Goal: Transaction & Acquisition: Purchase product/service

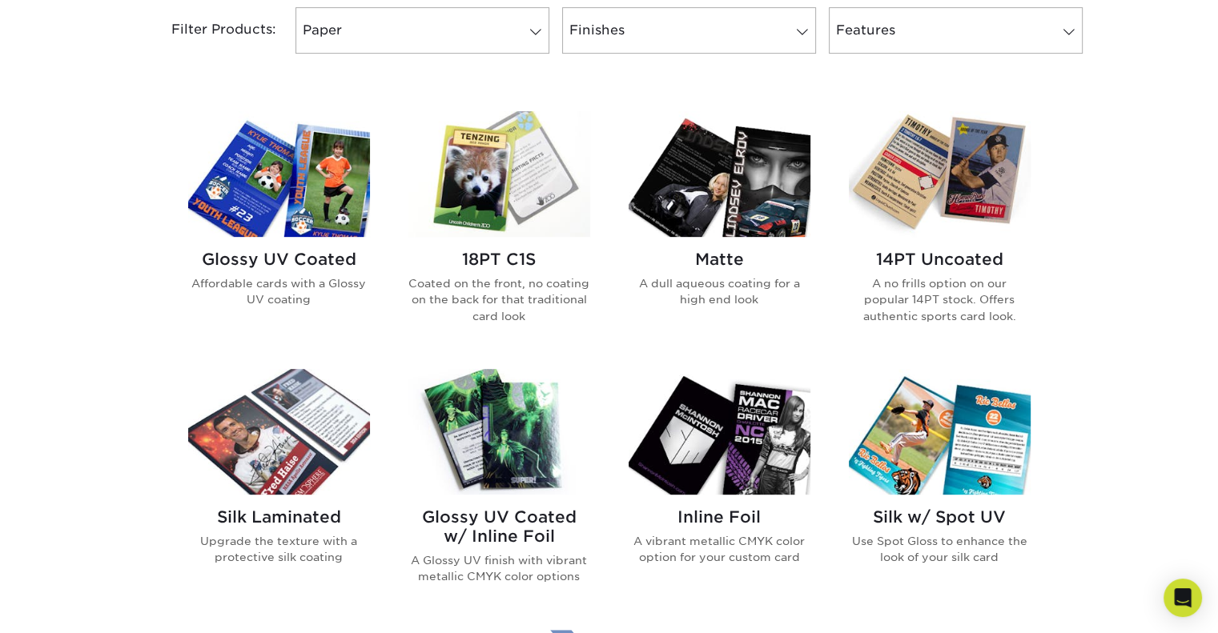
scroll to position [706, 0]
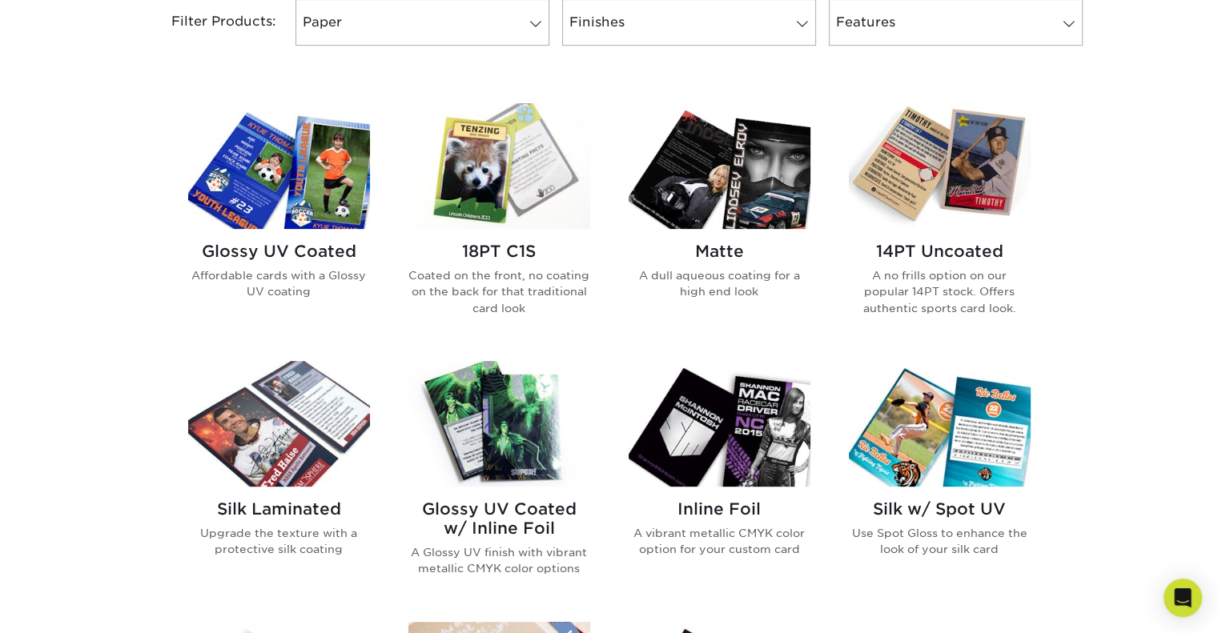
click at [945, 134] on img at bounding box center [940, 166] width 182 height 126
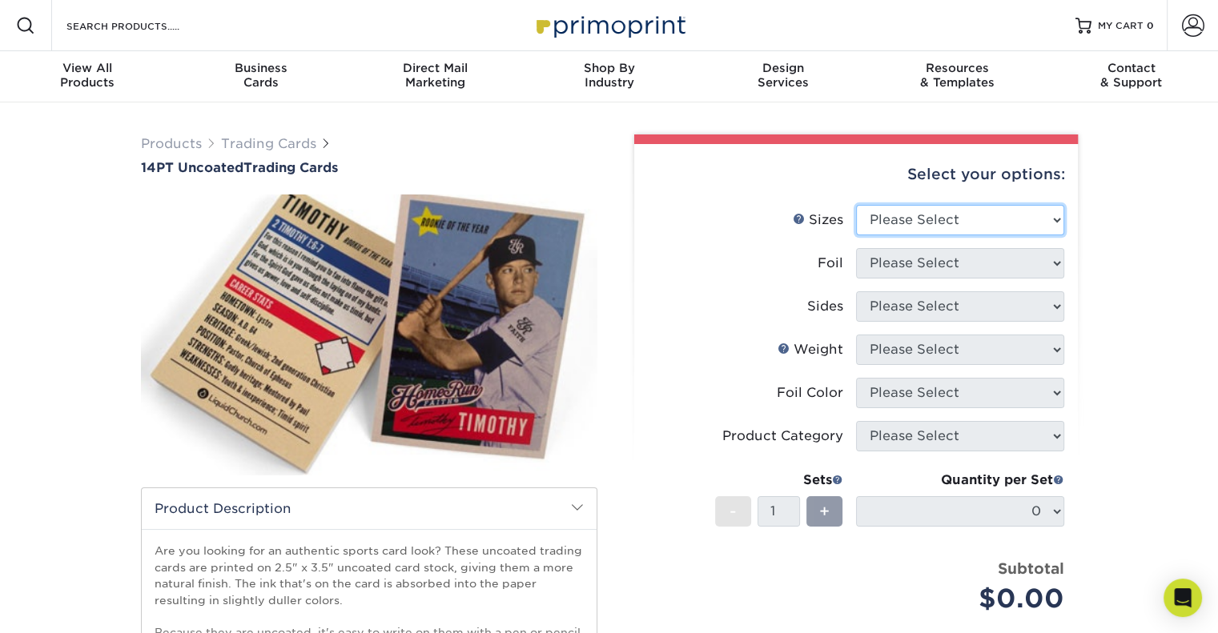
click at [973, 217] on select "Please Select 2.5" x 3.5"" at bounding box center [960, 220] width 208 height 30
select select "2.50x3.50"
click at [856, 205] on select "Please Select 2.5" x 3.5"" at bounding box center [960, 220] width 208 height 30
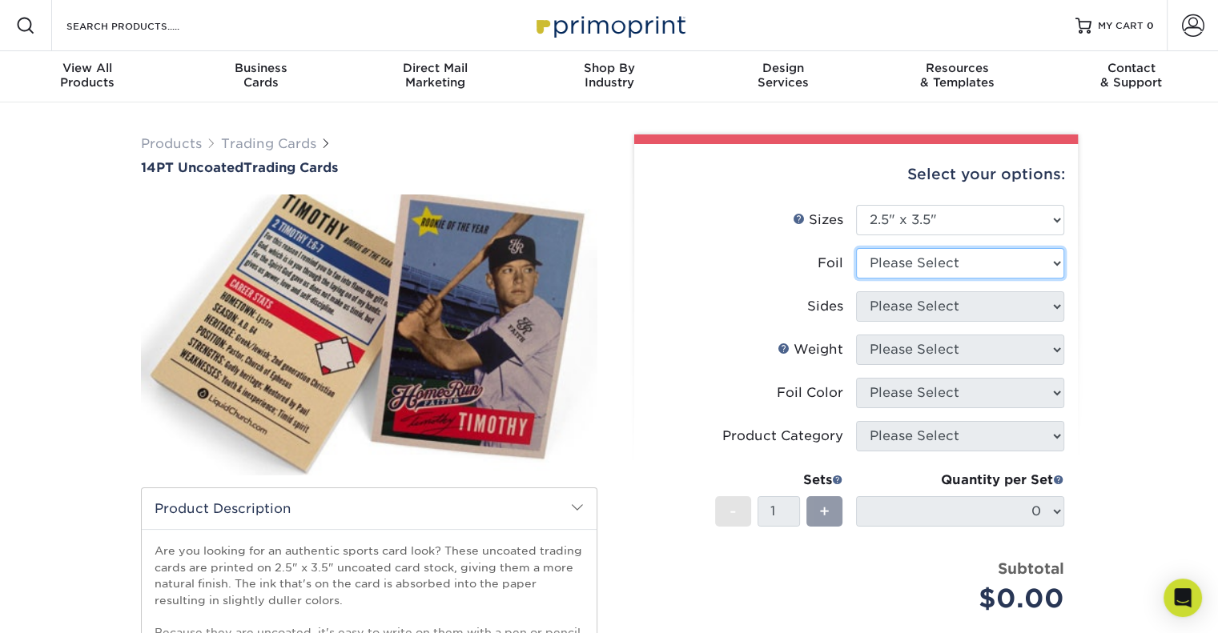
click at [944, 260] on select "Please Select Yes No" at bounding box center [960, 263] width 208 height 30
select select "0"
click at [856, 248] on select "Please Select Yes No" at bounding box center [960, 263] width 208 height 30
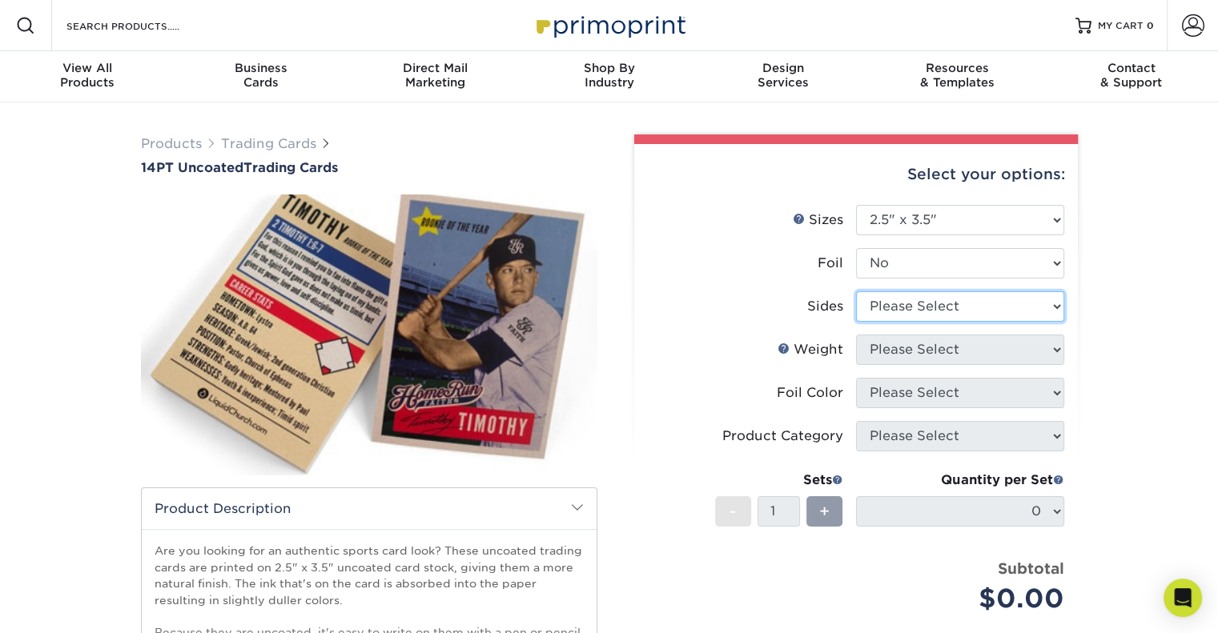
click at [930, 305] on select "Please Select Print Both Sides Print Front Only" at bounding box center [960, 306] width 208 height 30
select select "13abbda7-1d64-4f25-8bb2-c179b224825d"
click at [856, 291] on select "Please Select Print Both Sides Print Front Only" at bounding box center [960, 306] width 208 height 30
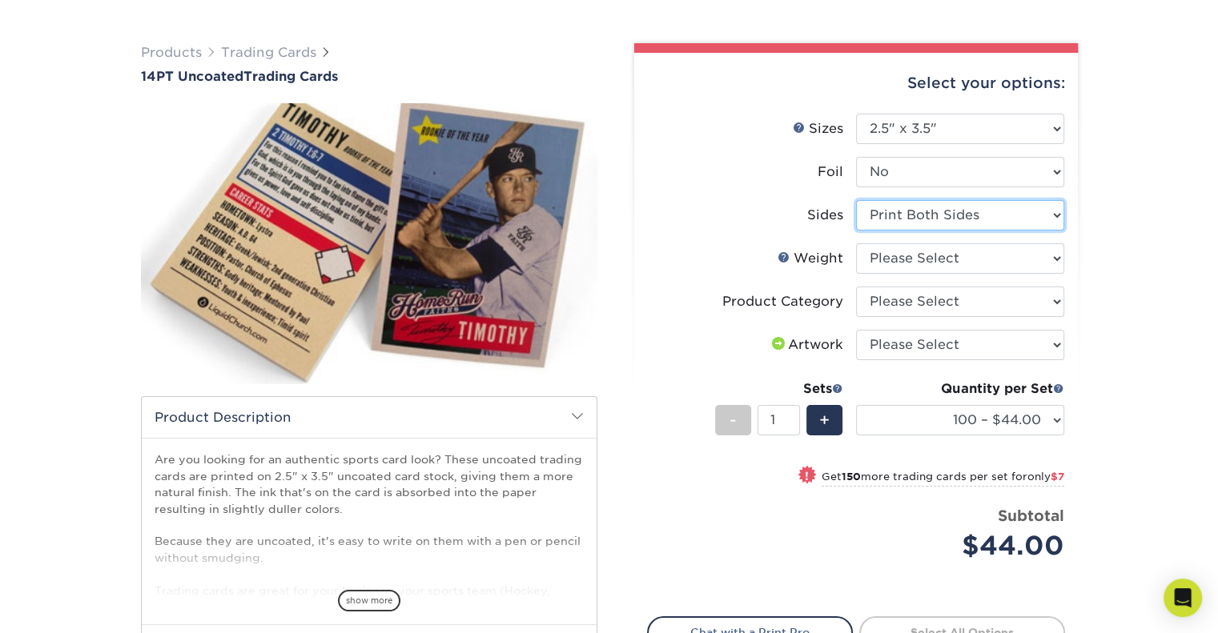
scroll to position [109, 0]
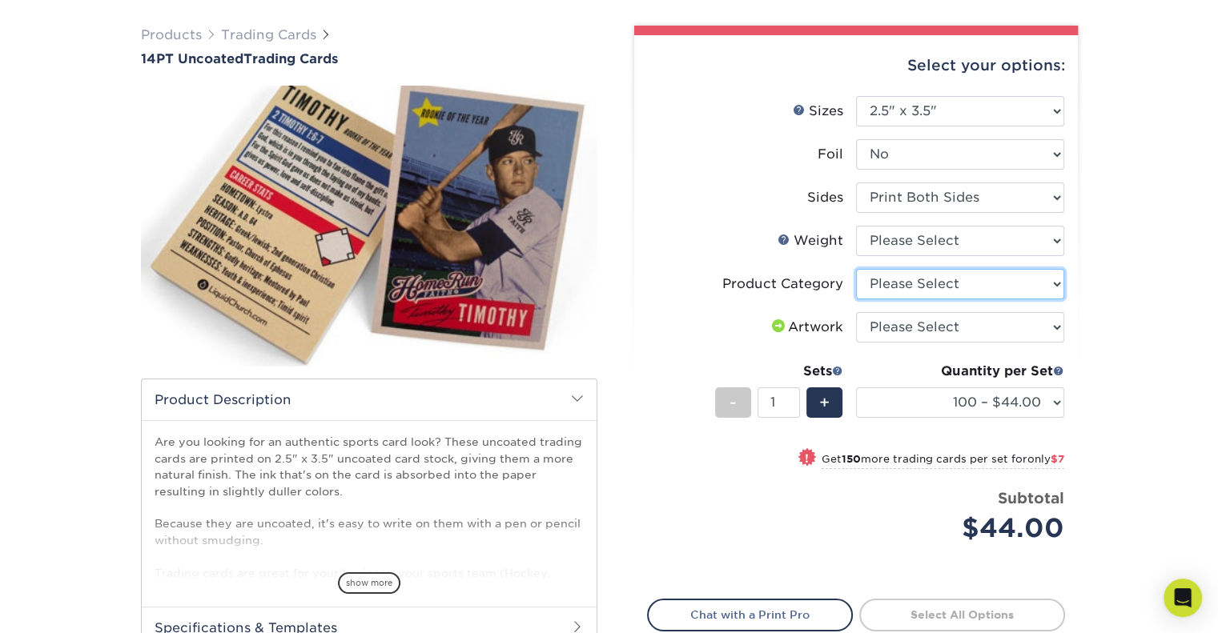
click at [999, 290] on select "Please Select Trading Cards" at bounding box center [960, 284] width 208 height 30
click at [1022, 246] on select "Please Select 14PT Uncoated" at bounding box center [960, 241] width 208 height 30
